Goal: Transaction & Acquisition: Book appointment/travel/reservation

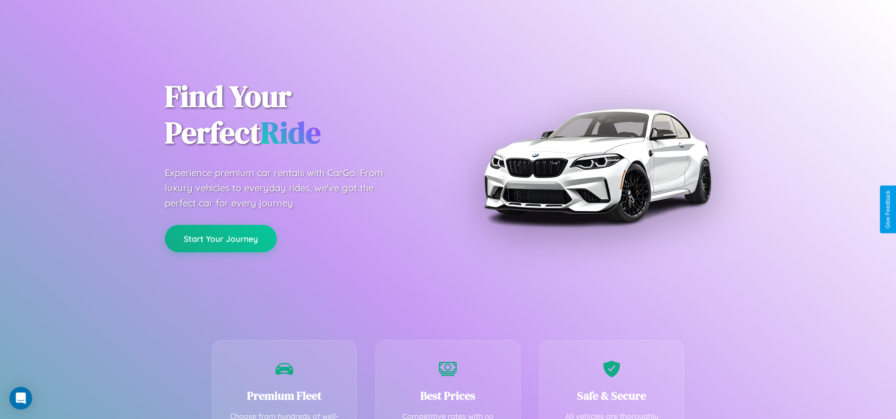
scroll to position [290, 0]
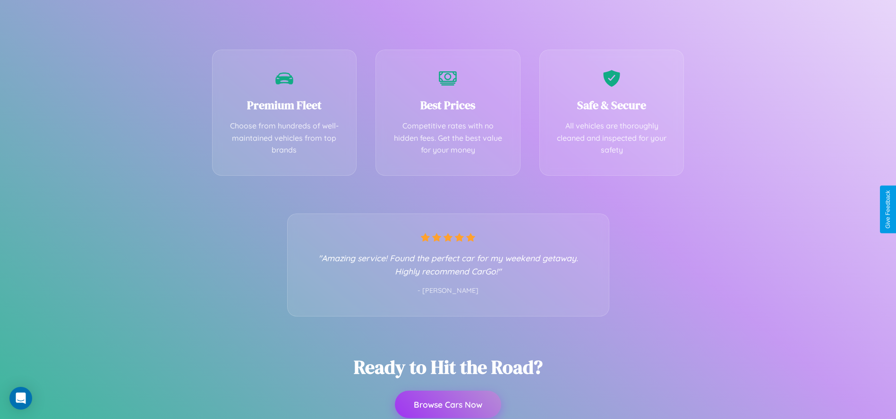
click at [448, 405] on button "Browse Cars Now" at bounding box center [448, 404] width 106 height 27
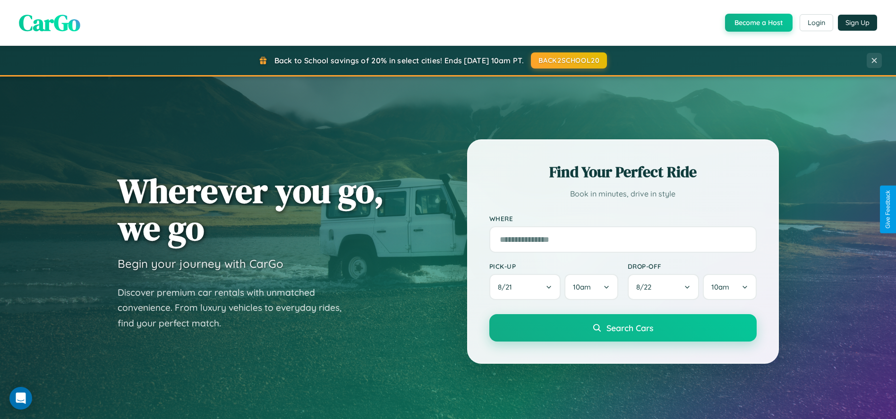
scroll to position [404, 0]
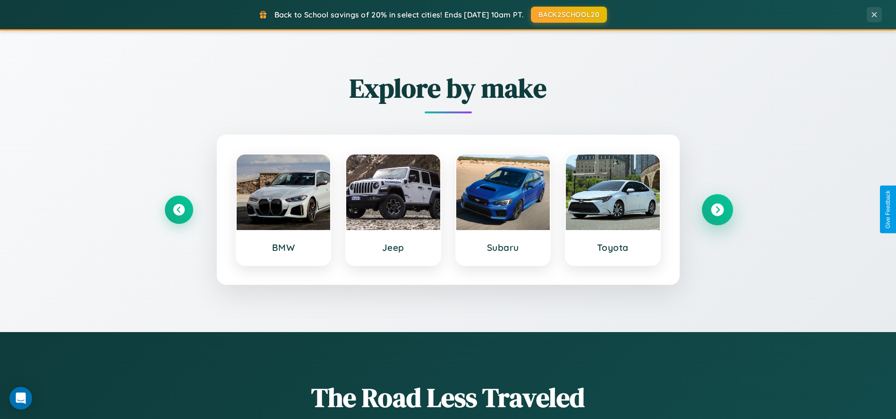
click at [717, 209] on icon at bounding box center [717, 209] width 13 height 13
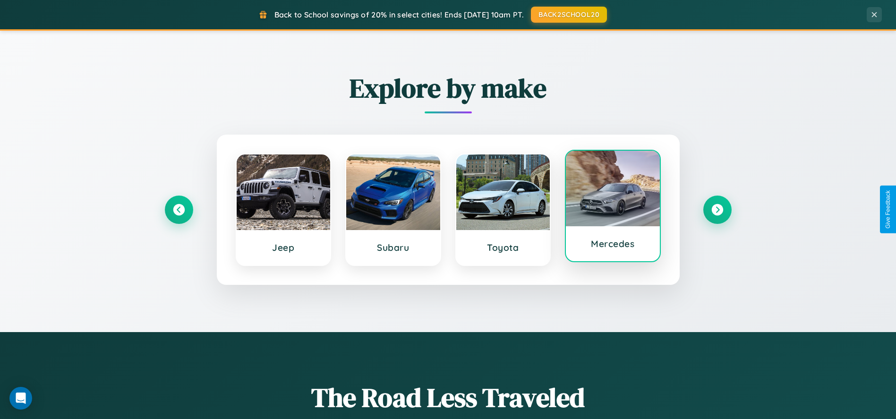
click at [613, 209] on div at bounding box center [613, 189] width 94 height 76
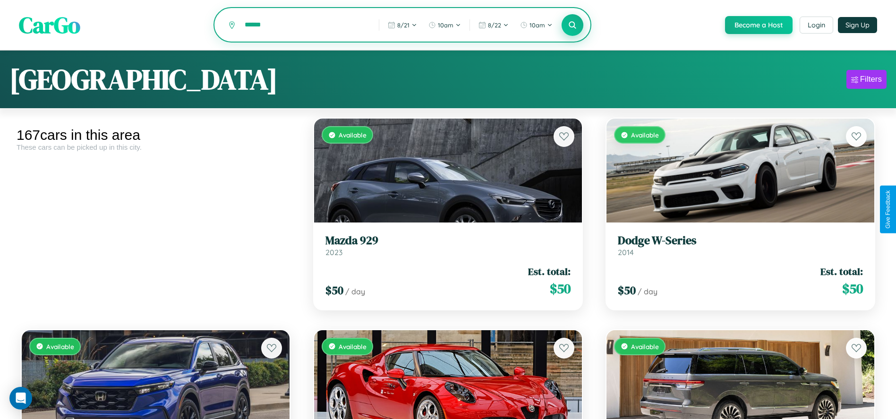
type input "******"
click at [572, 26] on icon at bounding box center [572, 24] width 9 height 9
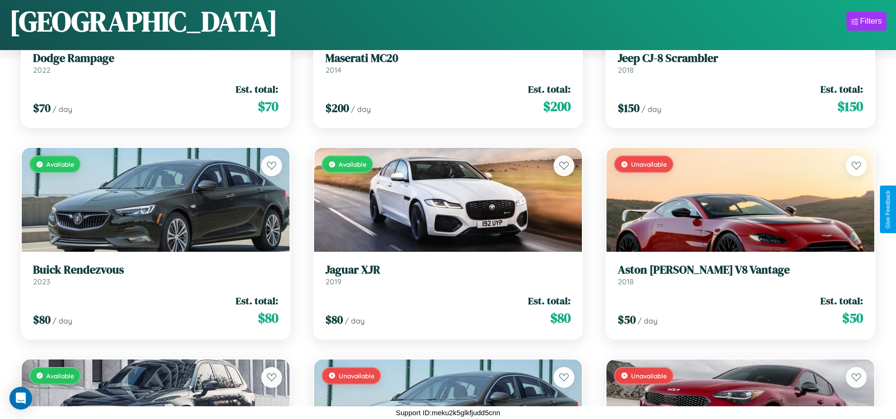
scroll to position [10715, 0]
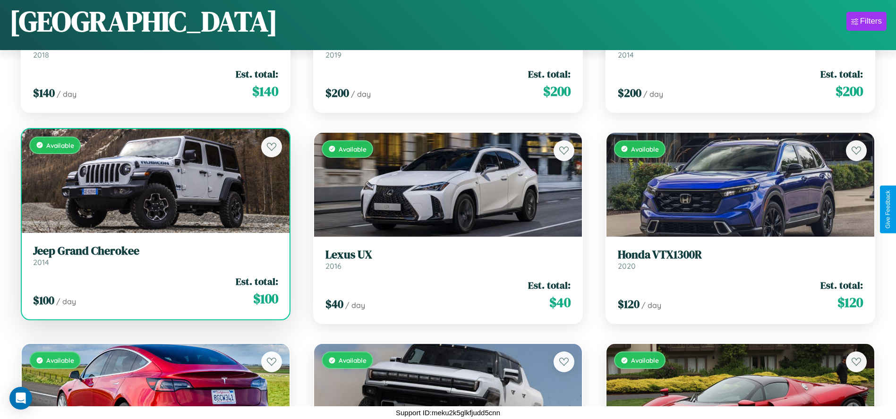
click at [154, 259] on link "Jeep Grand Cherokee 2014" at bounding box center [155, 255] width 245 height 23
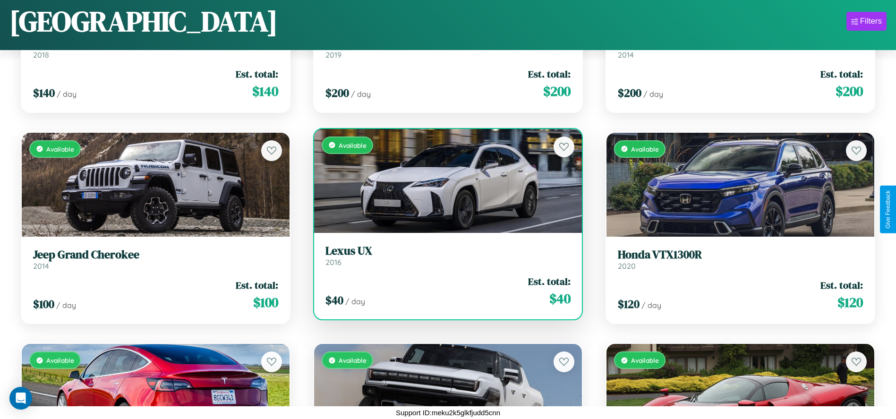
scroll to position [1409, 0]
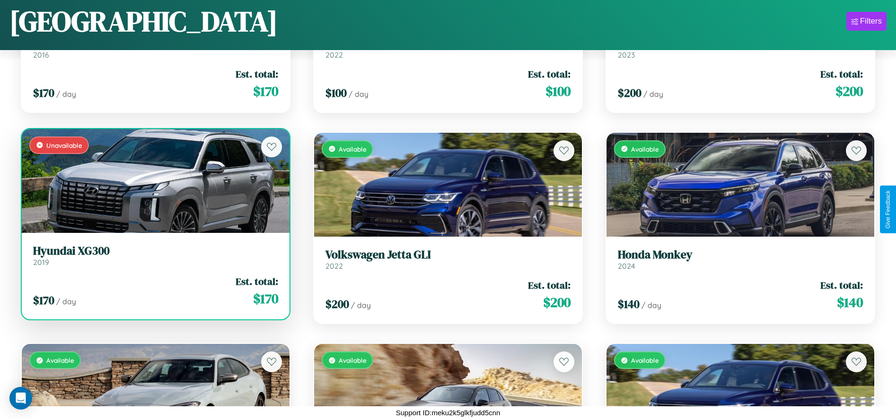
click at [154, 259] on link "Hyundai XG300 2019" at bounding box center [155, 255] width 245 height 23
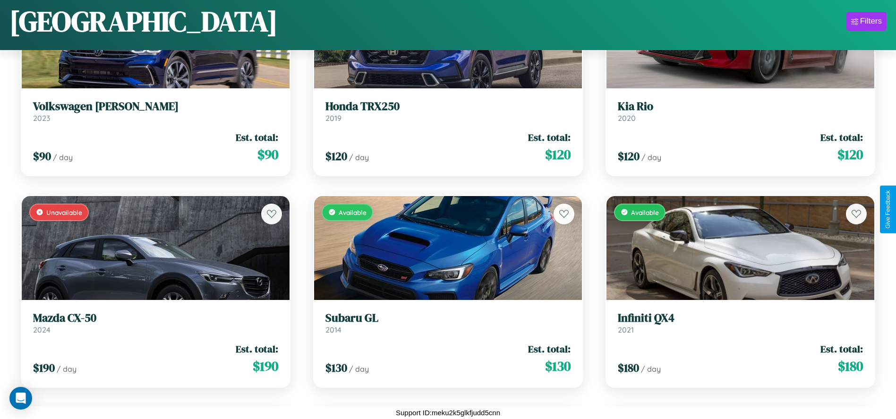
scroll to position [4370, 0]
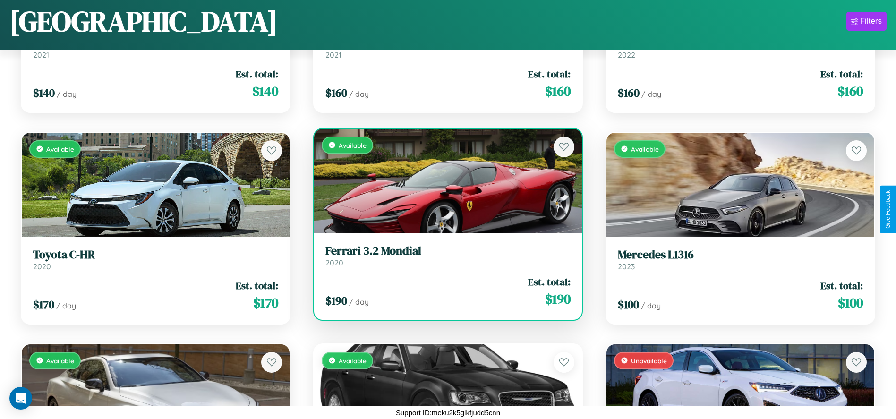
click at [444, 256] on h3 "Ferrari 3.2 Mondial" at bounding box center [447, 251] width 245 height 14
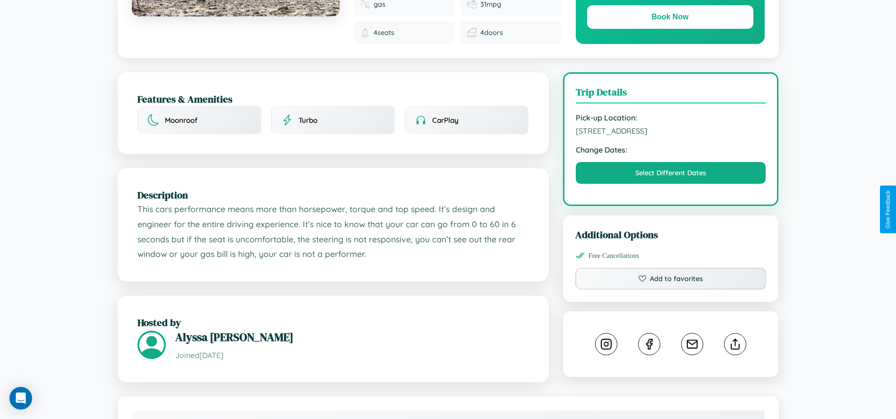
scroll to position [260, 0]
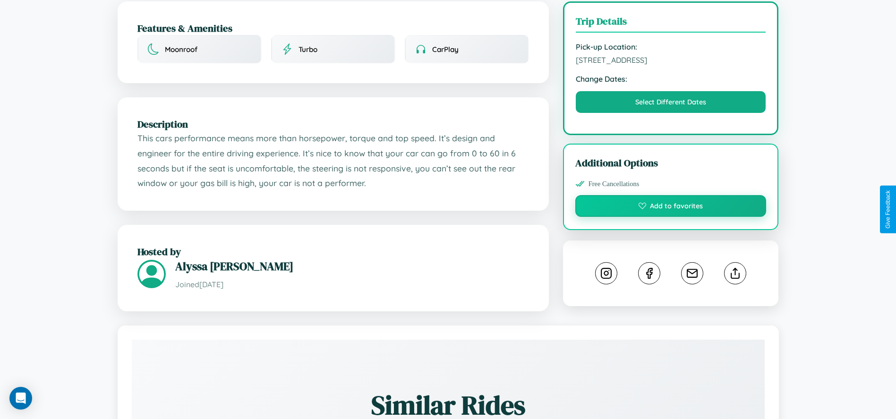
click at [671, 207] on button "Add to favorites" at bounding box center [670, 206] width 191 height 22
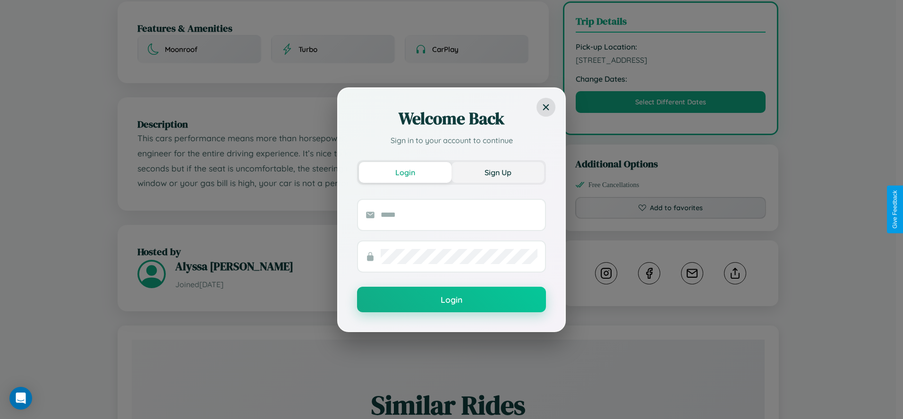
click at [498, 172] on button "Sign Up" at bounding box center [498, 172] width 93 height 21
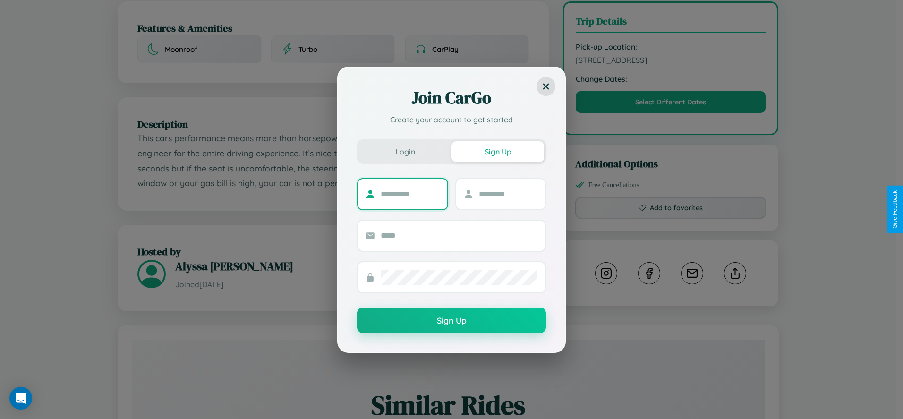
click at [410, 194] on input "text" at bounding box center [410, 194] width 59 height 15
type input "*****"
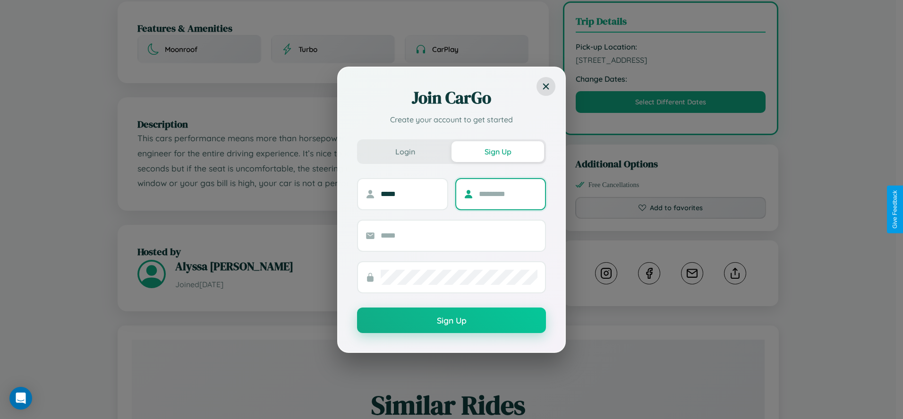
click at [508, 194] on input "text" at bounding box center [508, 194] width 59 height 15
type input "*********"
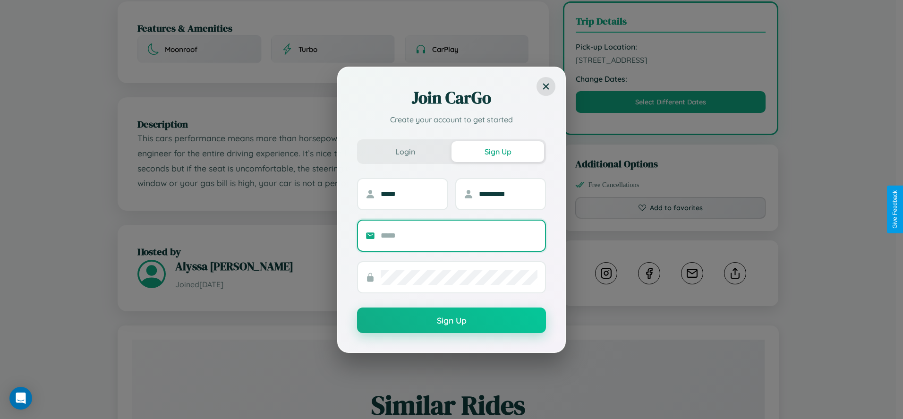
click at [459, 235] on input "text" at bounding box center [459, 235] width 157 height 15
type input "**********"
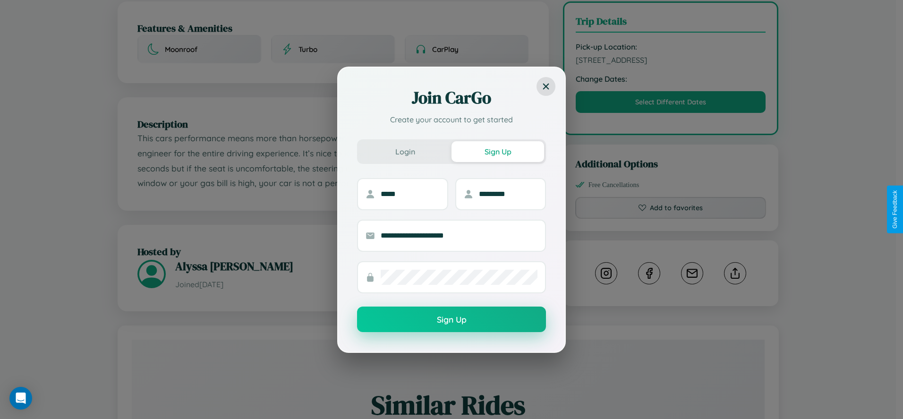
click at [452, 320] on button "Sign Up" at bounding box center [451, 320] width 189 height 26
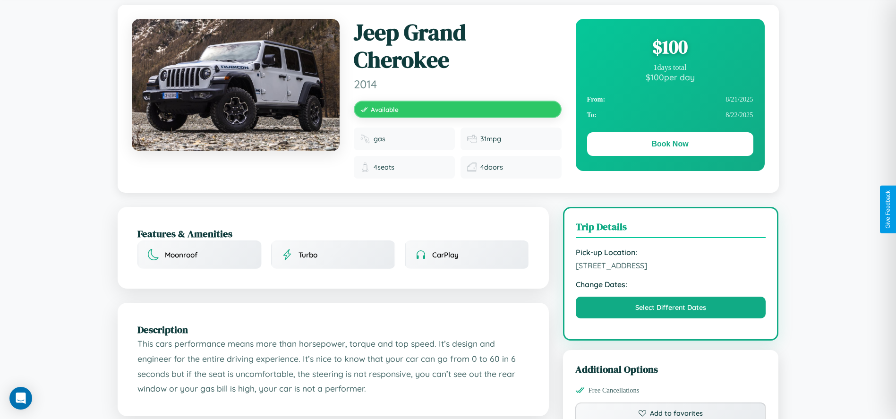
scroll to position [0, 0]
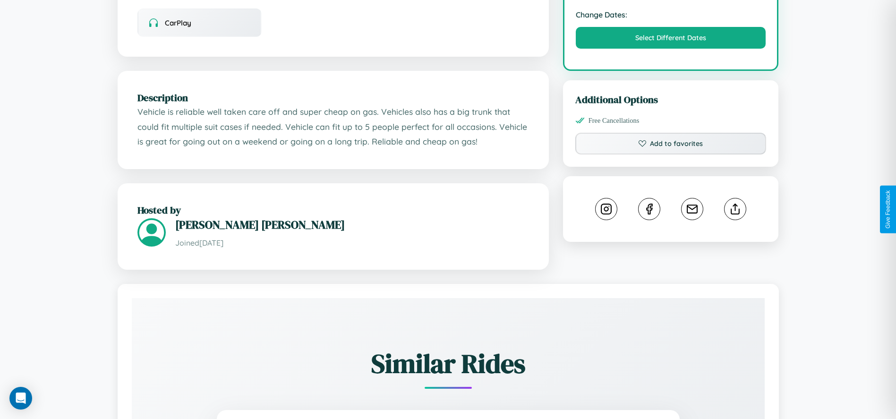
scroll to position [318, 0]
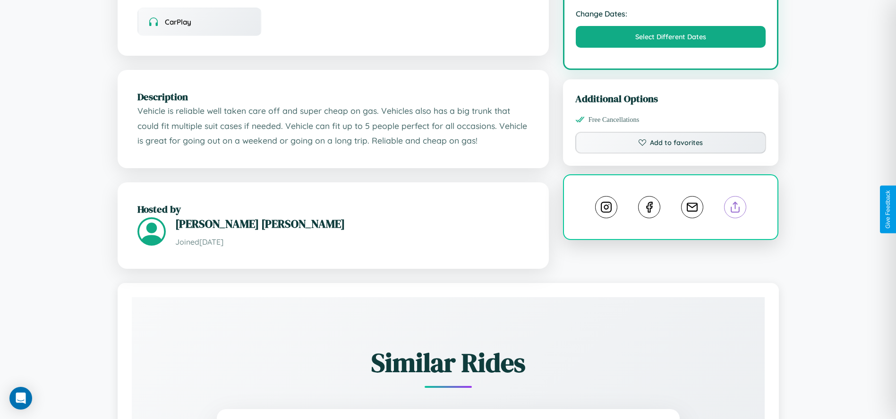
click at [735, 208] on line at bounding box center [735, 205] width 0 height 7
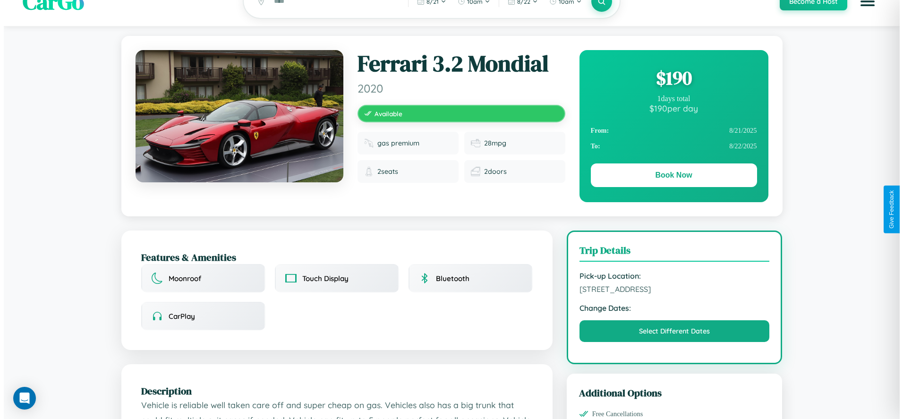
scroll to position [0, 0]
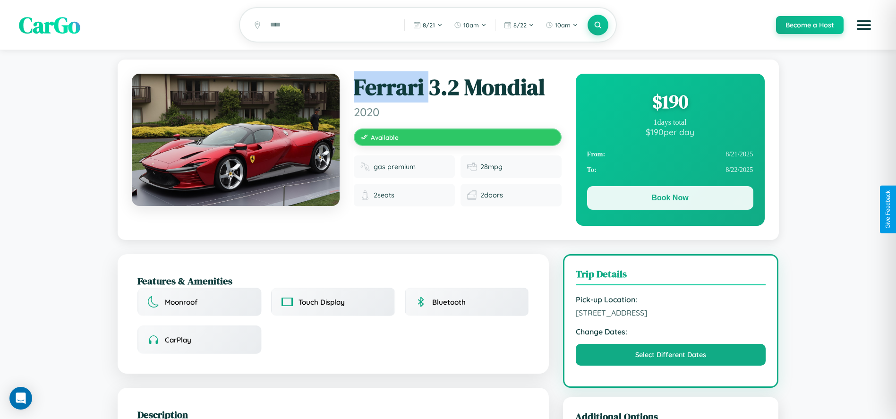
click at [670, 199] on button "Book Now" at bounding box center [670, 198] width 166 height 24
